Goal: Task Accomplishment & Management: Manage account settings

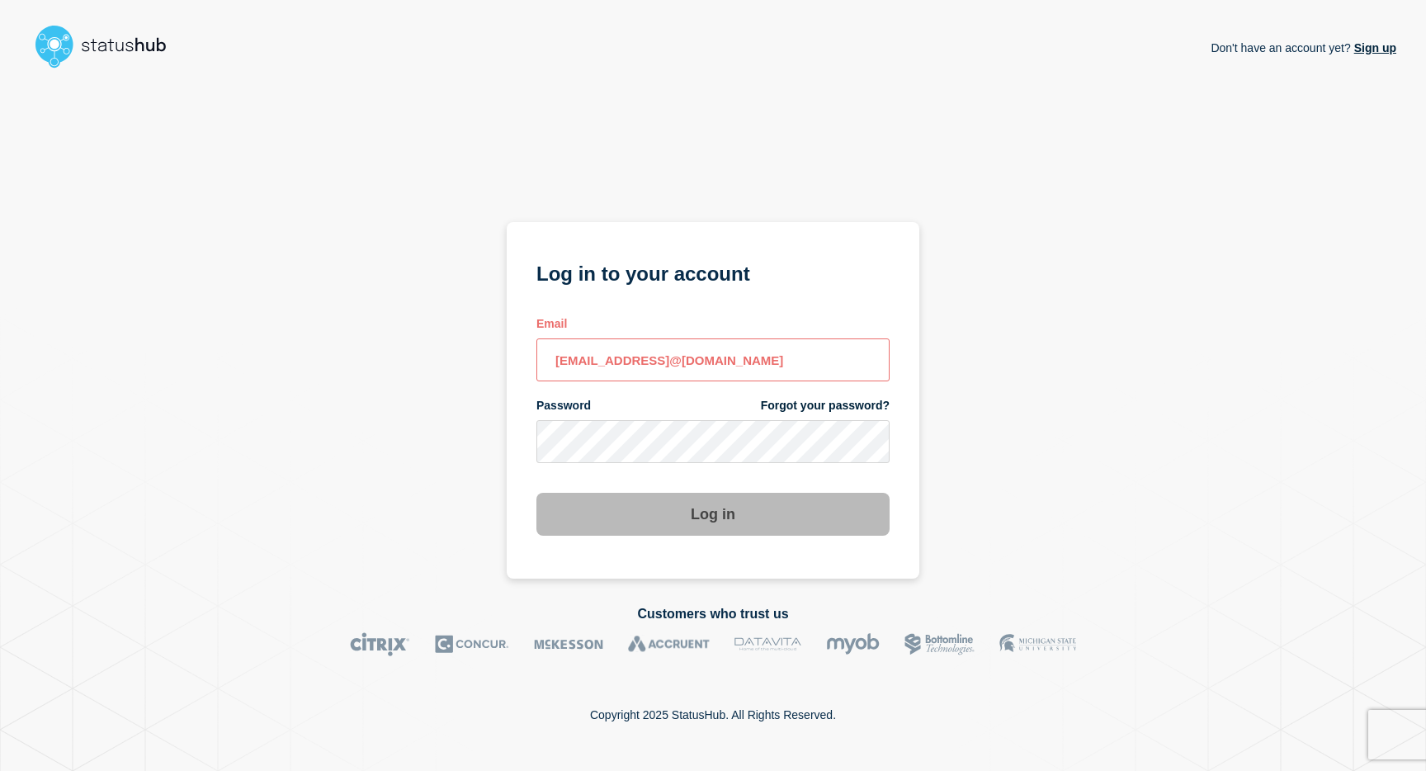
drag, startPoint x: 656, startPoint y: 357, endPoint x: 774, endPoint y: 348, distance: 118.4
click at [774, 348] on input "[EMAIL_ADDRESS]@[DOMAIN_NAME]" at bounding box center [712, 359] width 353 height 43
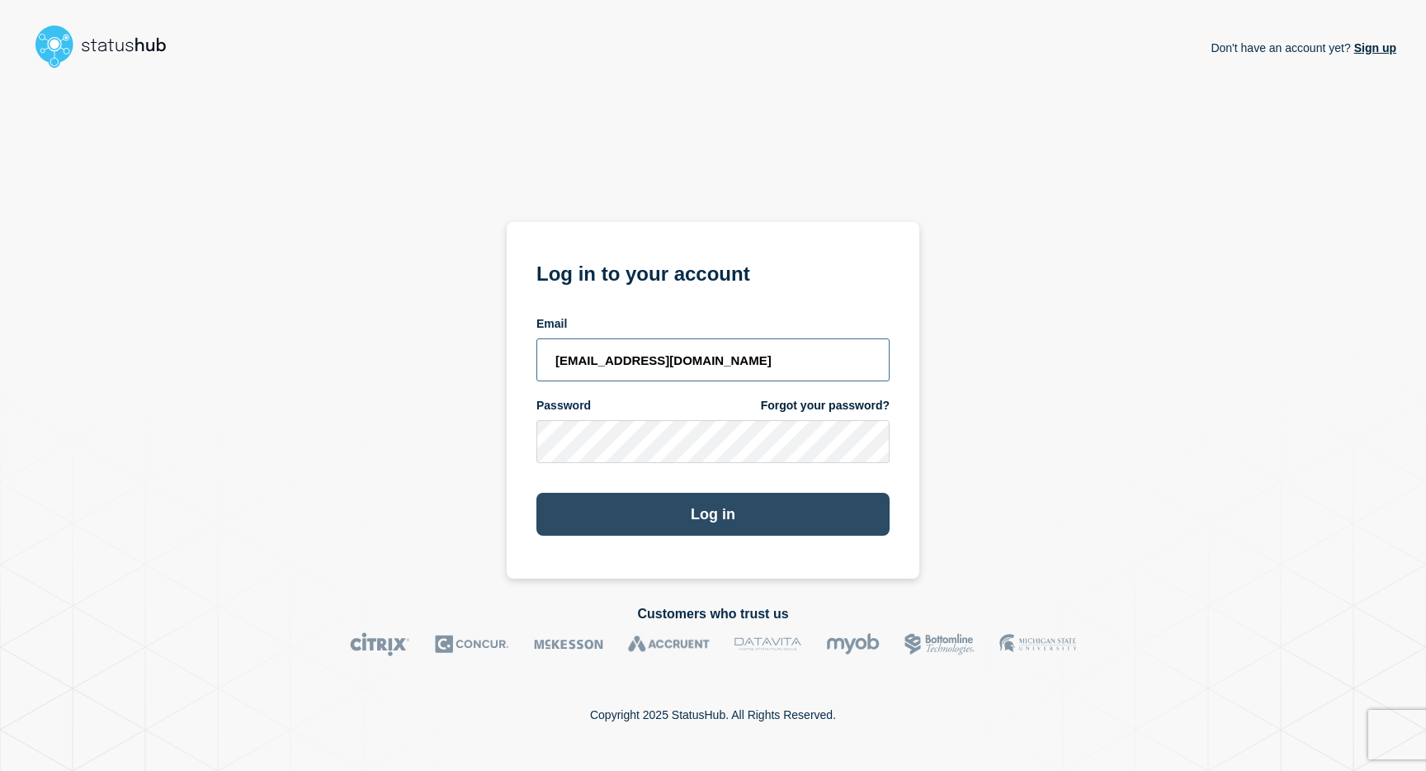
type input "[EMAIL_ADDRESS][DOMAIN_NAME]"
click at [684, 514] on button "Log in" at bounding box center [712, 514] width 353 height 43
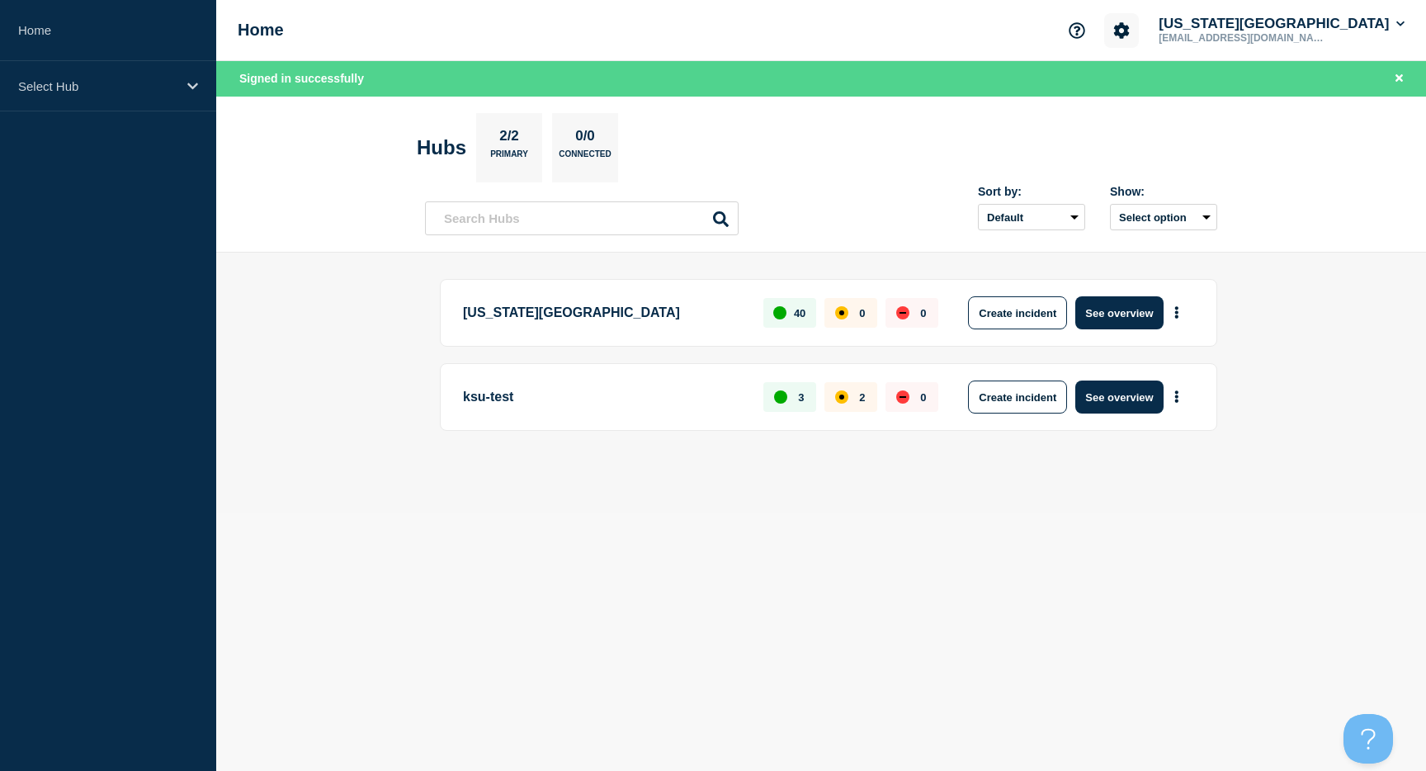
click at [1130, 34] on icon "Account settings" at bounding box center [1122, 30] width 16 height 16
click at [1168, 122] on link "Analytics" at bounding box center [1182, 118] width 50 height 14
